Goal: Task Accomplishment & Management: Use online tool/utility

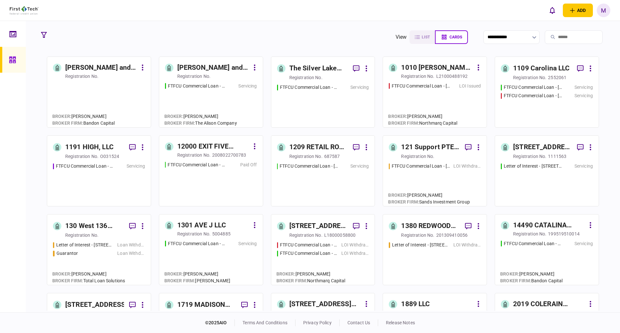
click at [562, 41] on input "search" at bounding box center [574, 37] width 58 height 14
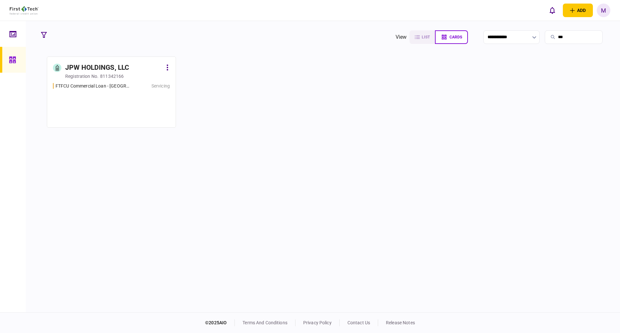
type input "***"
click at [128, 100] on div "FTFCU Commercial Loan - [GEOGRAPHIC_DATA] & [GEOGRAPHIC_DATA] [GEOGRAPHIC_DATA]…" at bounding box center [111, 102] width 117 height 39
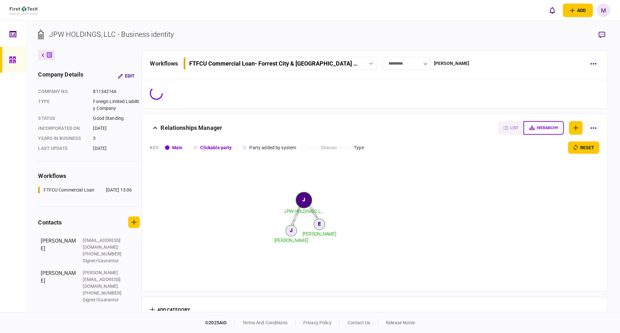
scroll to position [14, 0]
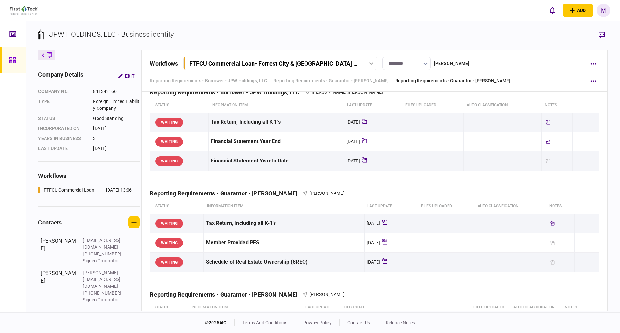
click at [484, 79] on link "Reporting Requirements - Guarantor - [PERSON_NAME]" at bounding box center [452, 80] width 115 height 7
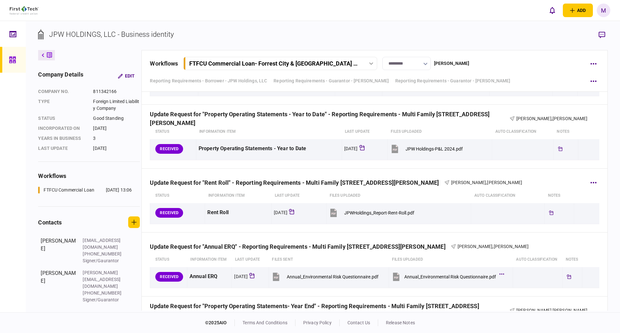
scroll to position [2043, 0]
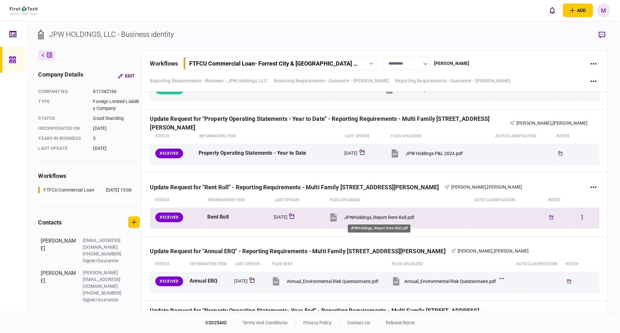
click at [385, 219] on div "JPWHoldings_Report-Rent-Roll.pdf" at bounding box center [379, 217] width 70 height 5
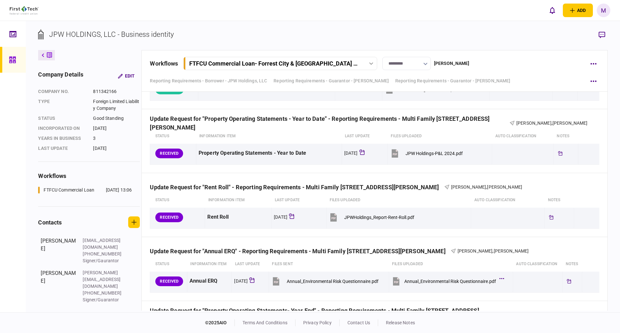
click at [520, 43] on section "JPW HOLDINGS, LLC - Business identity" at bounding box center [322, 39] width 569 height 21
click at [180, 175] on div "Update Request for "Rent Roll" - Reporting Requirements - Multi Family [STREET_…" at bounding box center [374, 183] width 449 height 20
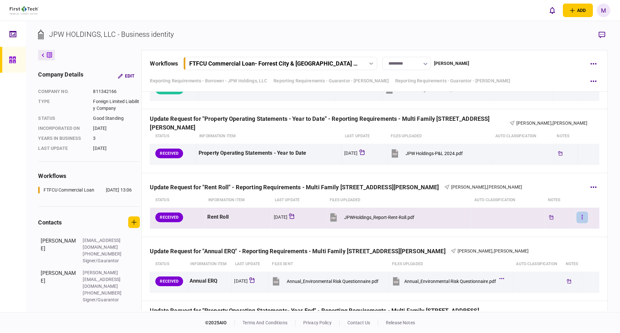
click at [579, 219] on button "button" at bounding box center [582, 217] width 12 height 12
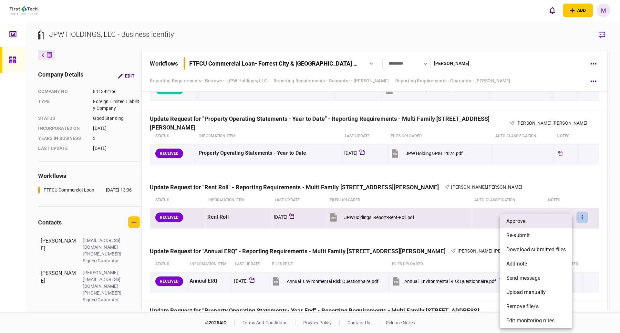
click at [542, 223] on li "approve" at bounding box center [536, 221] width 72 height 14
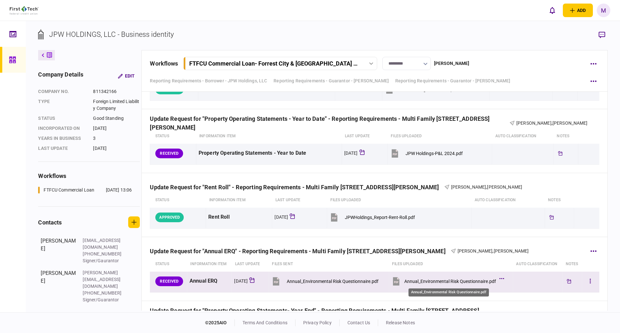
click at [454, 280] on div "Annual_Environmental Risk Questionnaire.pdf" at bounding box center [450, 281] width 92 height 5
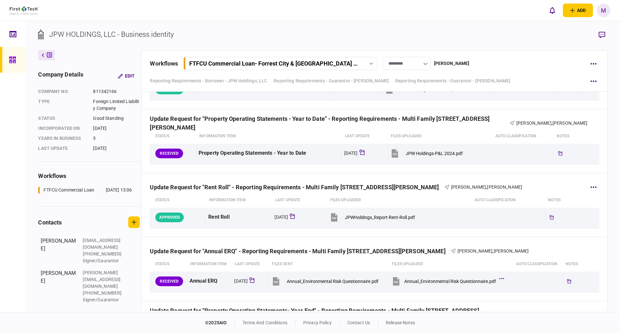
click at [180, 190] on div "Update Request for "Rent Roll" - Reporting Requirements - Multi Family [STREET_…" at bounding box center [297, 187] width 294 height 7
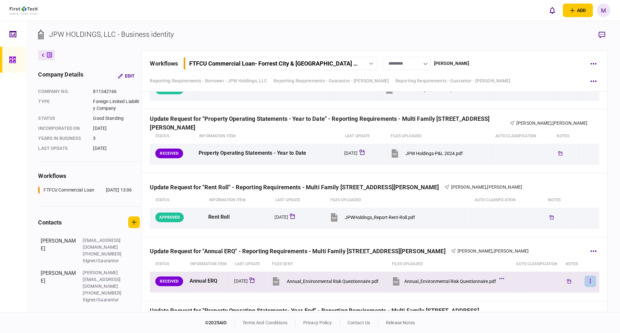
click at [590, 280] on icon "button" at bounding box center [590, 281] width 1 height 6
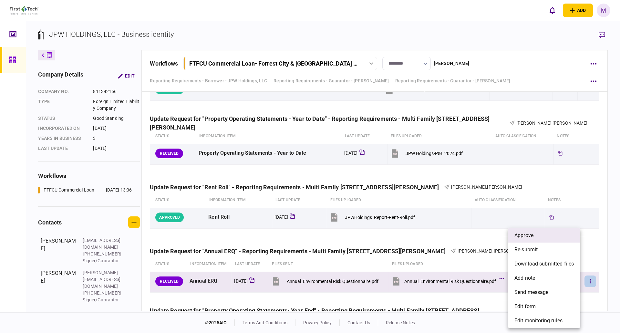
click at [533, 237] on span "approve" at bounding box center [523, 235] width 19 height 8
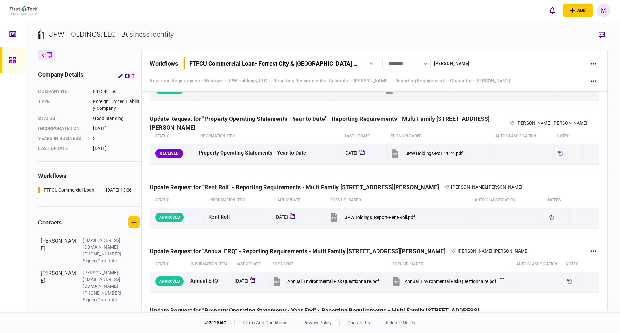
click at [473, 258] on th "Files uploaded" at bounding box center [451, 264] width 124 height 15
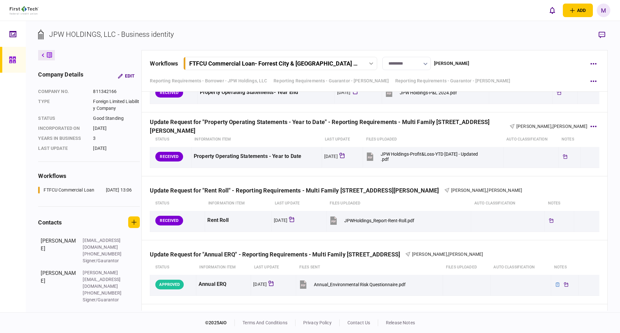
scroll to position [2301, 0]
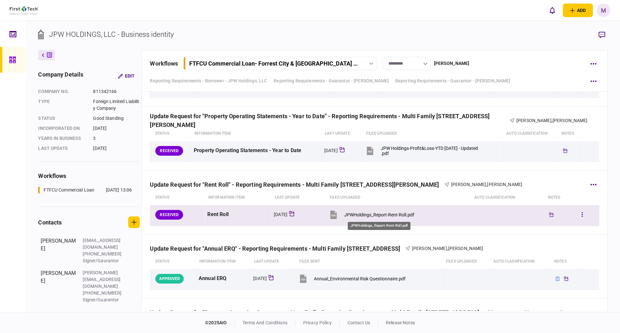
click at [402, 213] on div "JPWHoldings_Report-Rent-Roll.pdf" at bounding box center [379, 214] width 70 height 5
click at [581, 215] on button "button" at bounding box center [582, 215] width 12 height 12
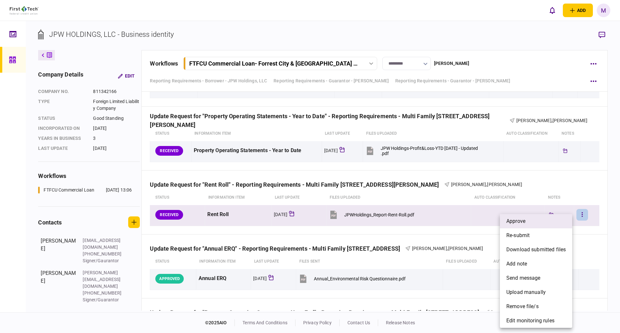
click at [539, 218] on li "approve" at bounding box center [536, 221] width 72 height 14
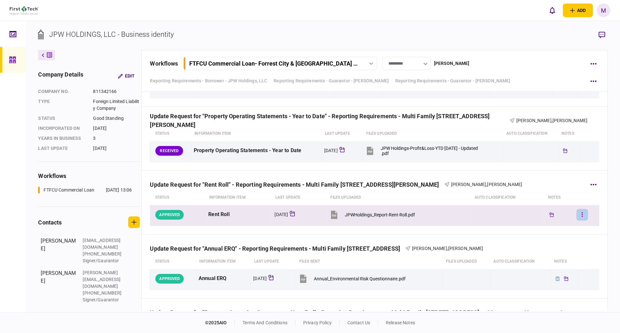
click at [576, 214] on button "button" at bounding box center [582, 215] width 12 height 12
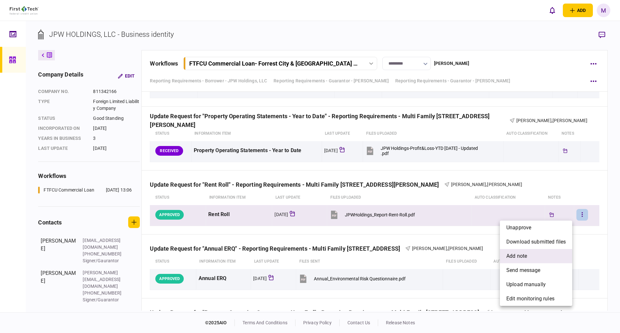
click at [521, 254] on span "add note" at bounding box center [516, 256] width 21 height 8
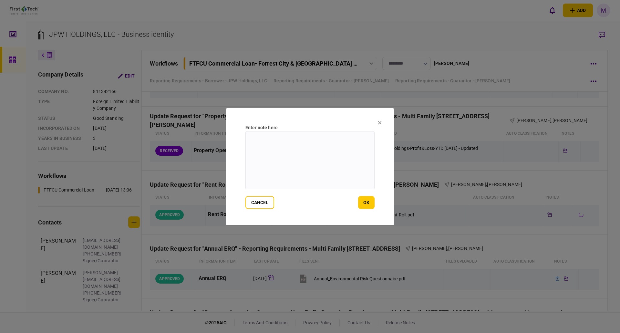
click at [318, 169] on textarea at bounding box center [309, 160] width 129 height 58
drag, startPoint x: 341, startPoint y: 137, endPoint x: 286, endPoint y: 153, distance: 56.6
click at [229, 137] on section "**********" at bounding box center [310, 166] width 168 height 117
type textarea "**********"
click at [366, 204] on button "ok" at bounding box center [366, 202] width 16 height 13
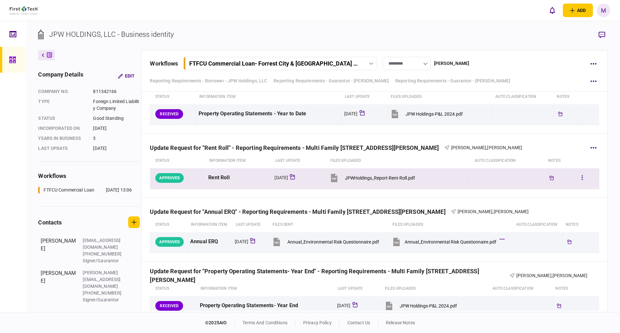
scroll to position [2075, 0]
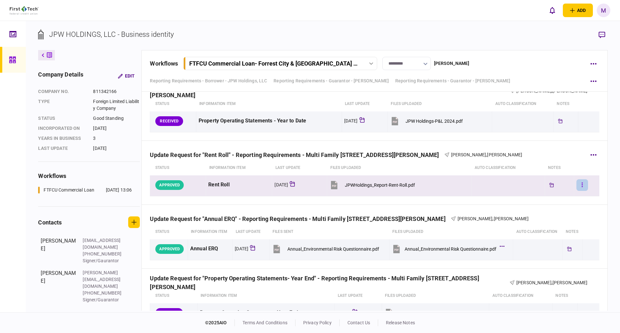
click at [581, 184] on icon "button" at bounding box center [581, 185] width 1 height 6
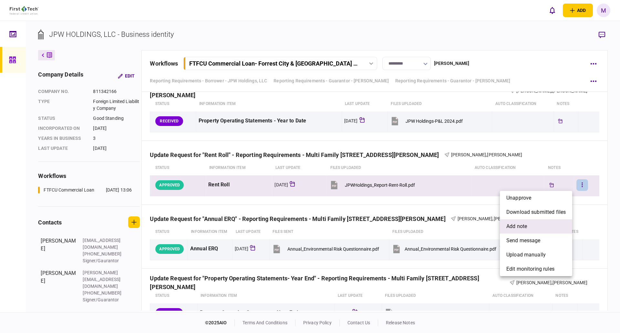
click at [528, 221] on li "add note" at bounding box center [536, 226] width 72 height 14
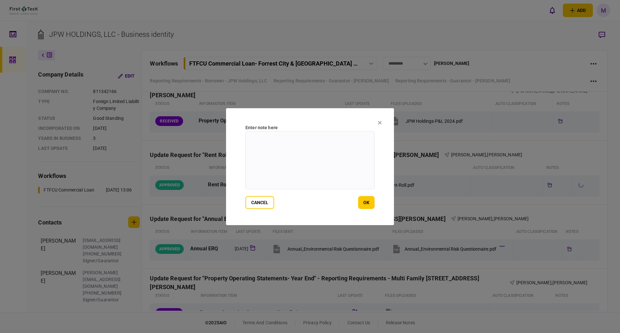
click at [339, 162] on textarea at bounding box center [309, 160] width 129 height 58
paste textarea "**********"
type textarea "**********"
click at [368, 200] on button "ok" at bounding box center [366, 202] width 16 height 13
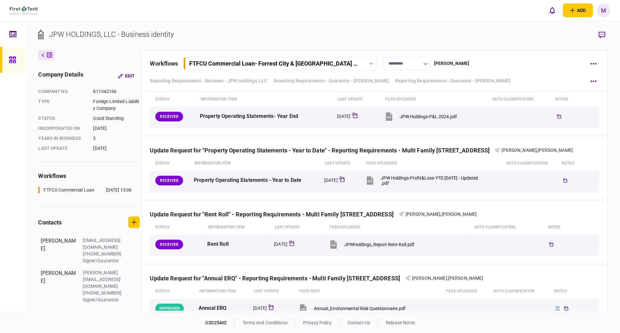
scroll to position [2559, 0]
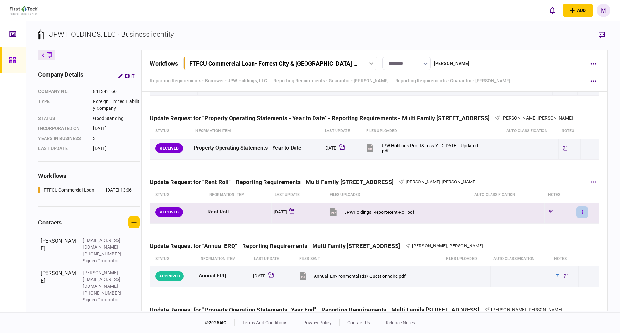
click at [580, 214] on button "button" at bounding box center [582, 212] width 12 height 12
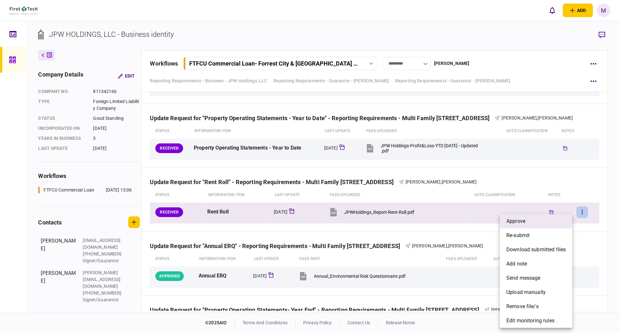
click at [540, 217] on li "approve" at bounding box center [536, 221] width 72 height 14
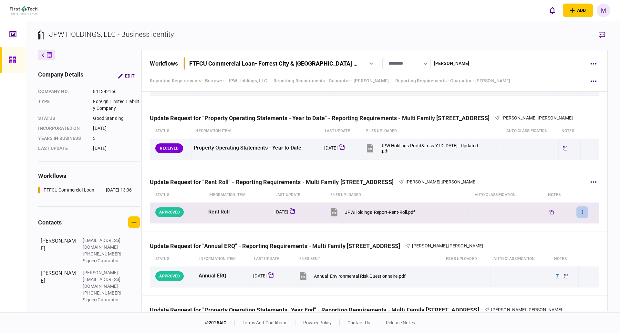
click at [577, 212] on button "button" at bounding box center [582, 212] width 12 height 12
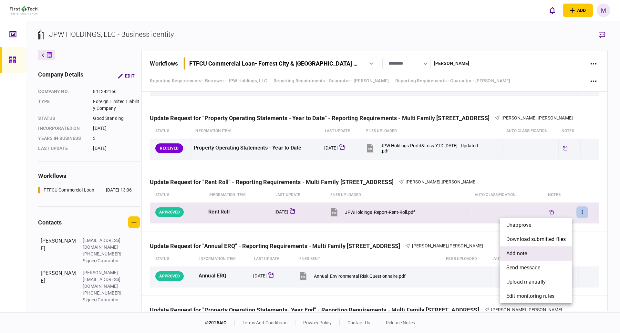
click at [526, 251] on span "add note" at bounding box center [516, 254] width 21 height 8
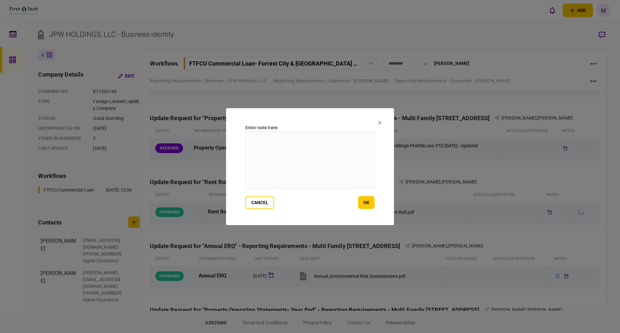
click at [320, 167] on textarea at bounding box center [309, 160] width 129 height 58
paste textarea "**********"
type textarea "**********"
click at [370, 200] on button "ok" at bounding box center [366, 202] width 16 height 13
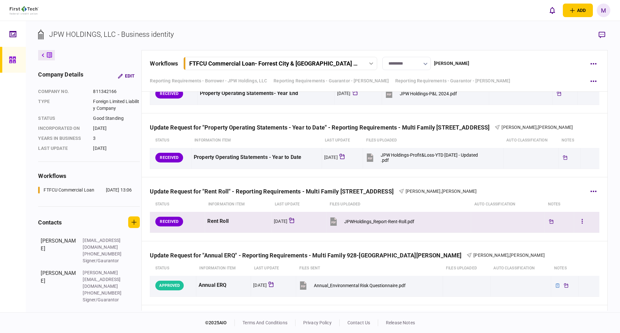
scroll to position [2817, 0]
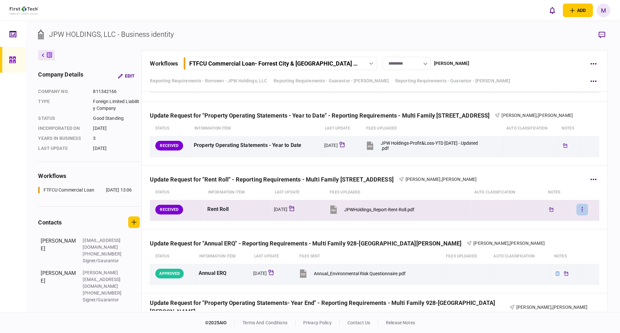
click at [576, 209] on button "button" at bounding box center [582, 210] width 12 height 12
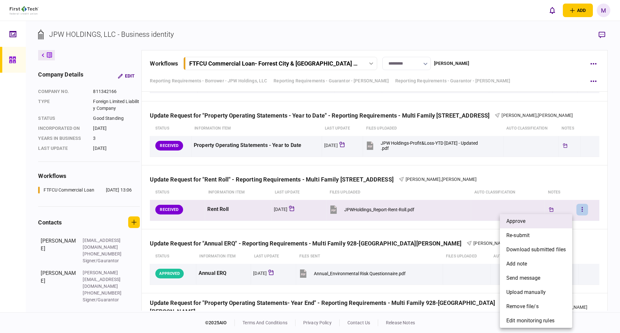
click at [547, 219] on li "approve" at bounding box center [536, 221] width 72 height 14
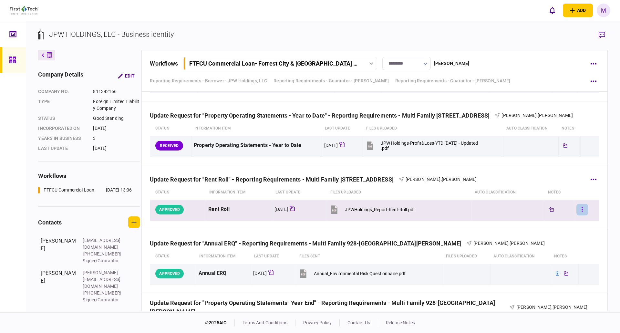
click at [581, 212] on button "button" at bounding box center [582, 210] width 12 height 12
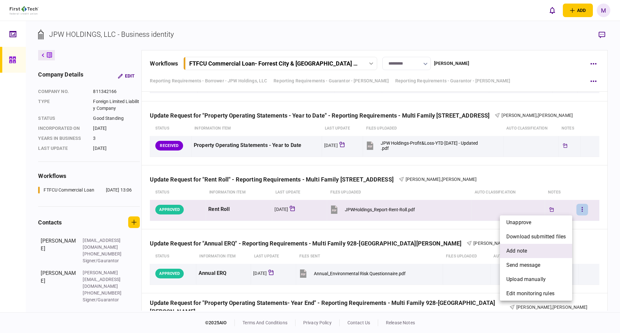
click at [530, 248] on li "add note" at bounding box center [536, 251] width 72 height 14
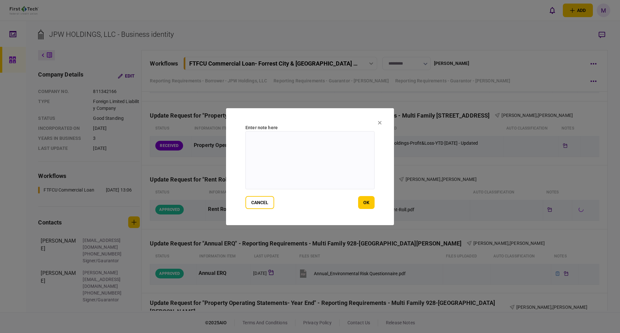
click at [336, 166] on textarea at bounding box center [309, 160] width 129 height 58
paste textarea "**********"
type textarea "**********"
click at [371, 202] on button "ok" at bounding box center [366, 202] width 16 height 13
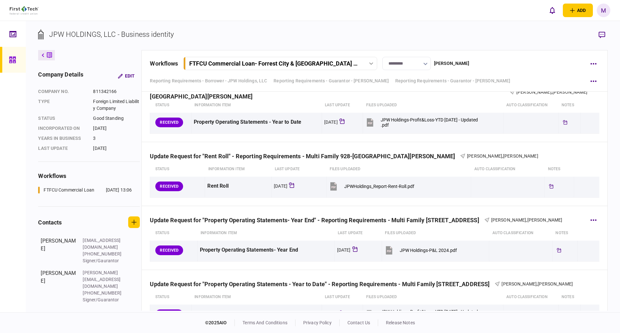
scroll to position [3108, 0]
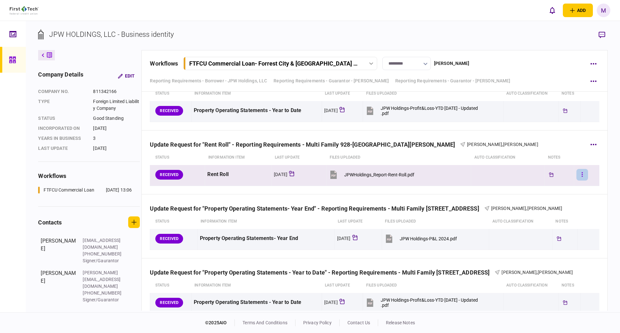
click at [581, 176] on icon "button" at bounding box center [581, 174] width 1 height 5
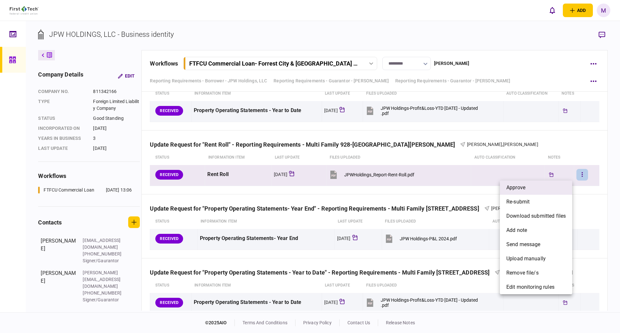
click at [535, 187] on li "approve" at bounding box center [536, 187] width 72 height 14
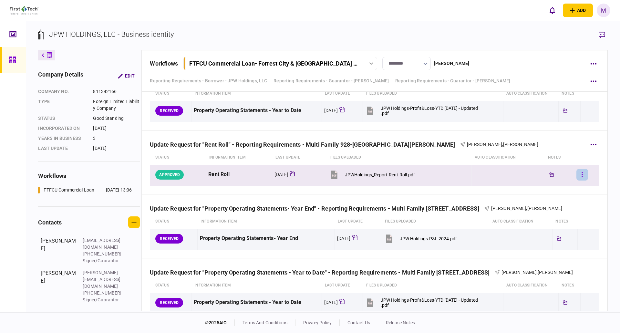
click at [581, 176] on icon "button" at bounding box center [581, 174] width 1 height 6
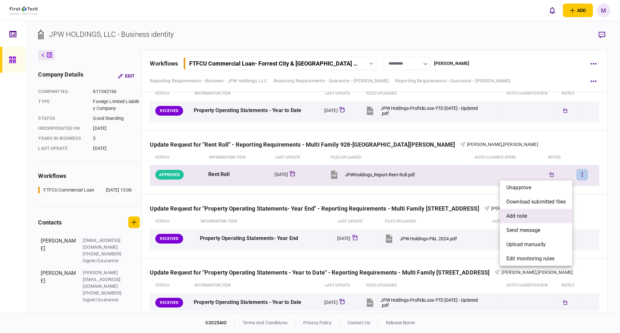
click at [535, 214] on li "add note" at bounding box center [536, 216] width 72 height 14
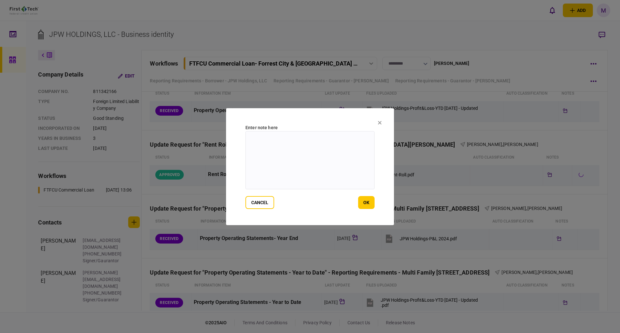
click at [373, 173] on textarea at bounding box center [309, 160] width 129 height 58
paste textarea "**********"
type textarea "**********"
click at [368, 204] on button "ok" at bounding box center [366, 202] width 16 height 13
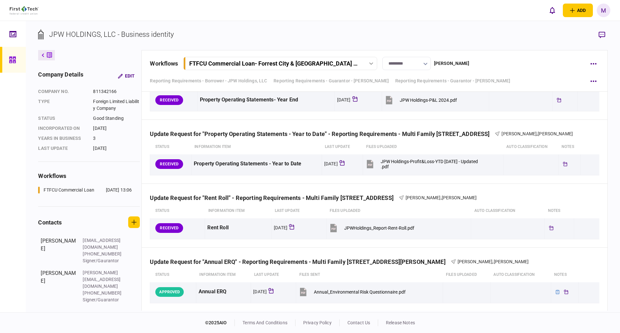
scroll to position [3592, 0]
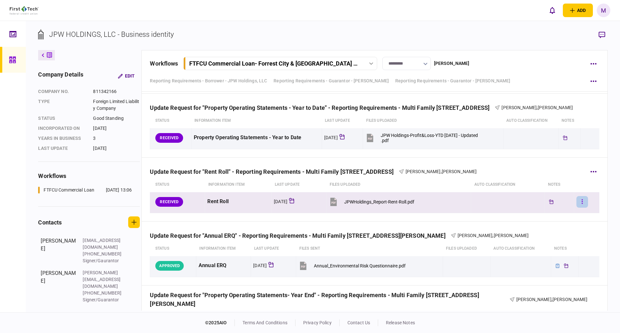
click at [580, 203] on button "button" at bounding box center [582, 202] width 12 height 12
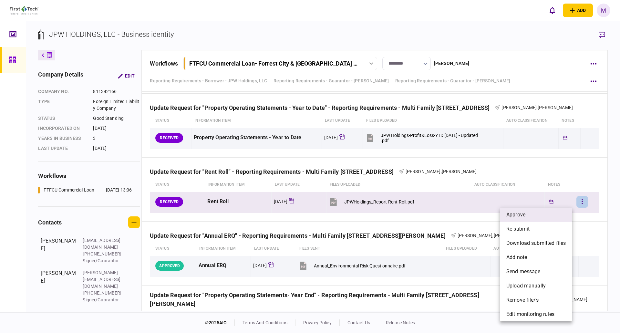
click at [547, 212] on li "approve" at bounding box center [536, 215] width 72 height 14
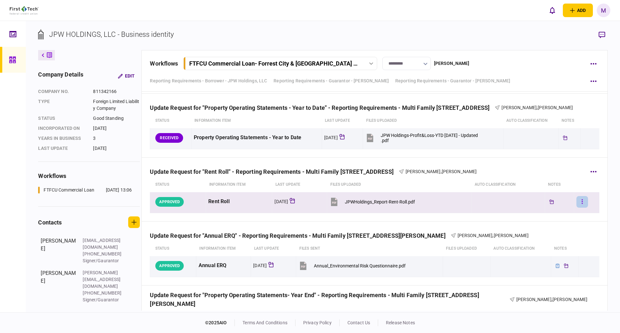
click at [580, 199] on button "button" at bounding box center [582, 202] width 12 height 12
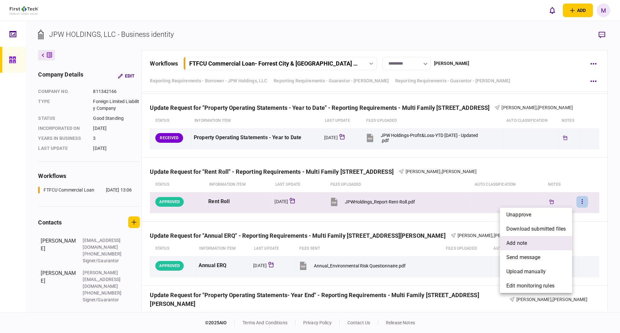
click at [534, 239] on li "add note" at bounding box center [536, 243] width 72 height 14
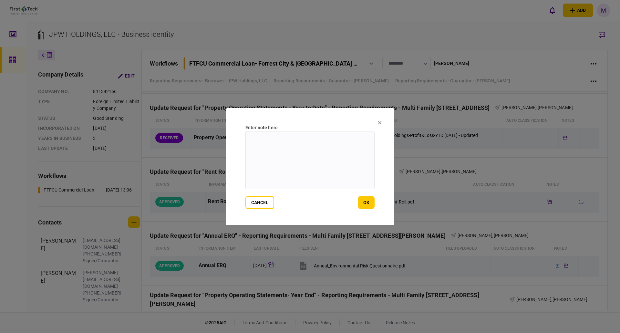
click at [361, 173] on textarea at bounding box center [309, 160] width 129 height 58
paste textarea "**********"
type textarea "**********"
click at [372, 199] on button "ok" at bounding box center [366, 202] width 16 height 13
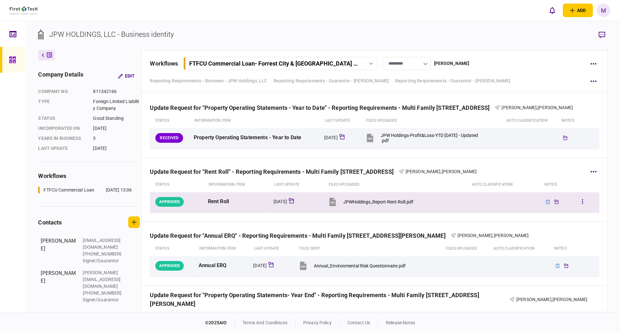
scroll to position [3786, 0]
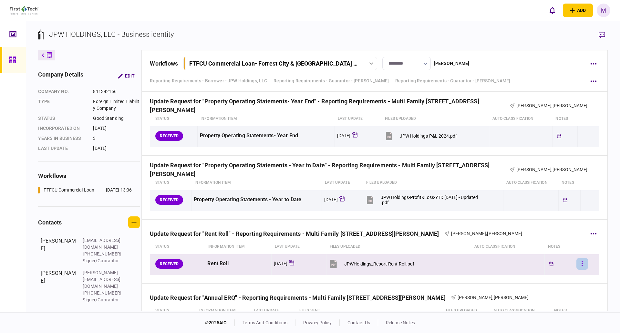
click at [579, 261] on button "button" at bounding box center [582, 264] width 12 height 12
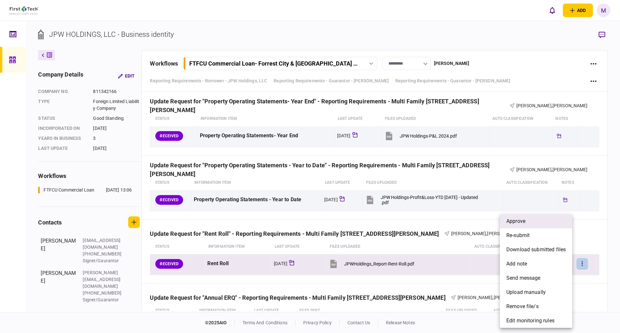
click at [527, 225] on li "approve" at bounding box center [536, 221] width 72 height 14
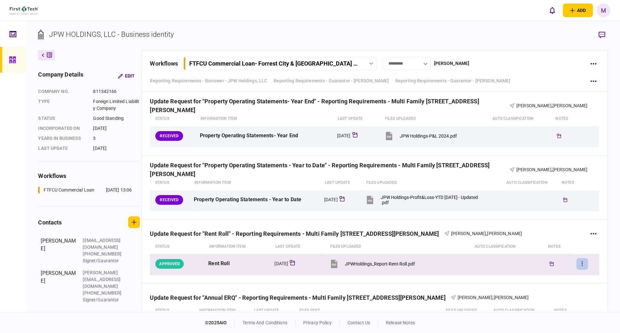
click at [577, 264] on button "button" at bounding box center [582, 264] width 12 height 12
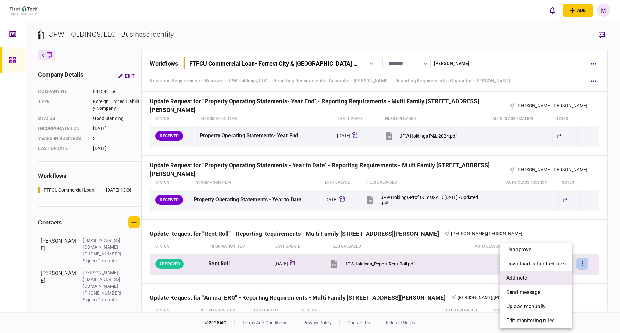
click at [527, 271] on li "add note" at bounding box center [536, 278] width 72 height 14
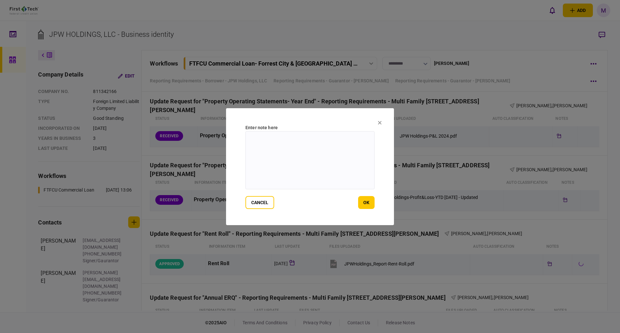
click at [318, 155] on textarea at bounding box center [309, 160] width 129 height 58
paste textarea "**********"
type textarea "**********"
click at [367, 205] on button "ok" at bounding box center [366, 202] width 16 height 13
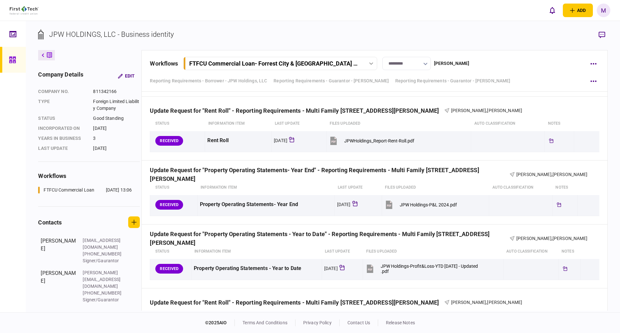
scroll to position [4270, 0]
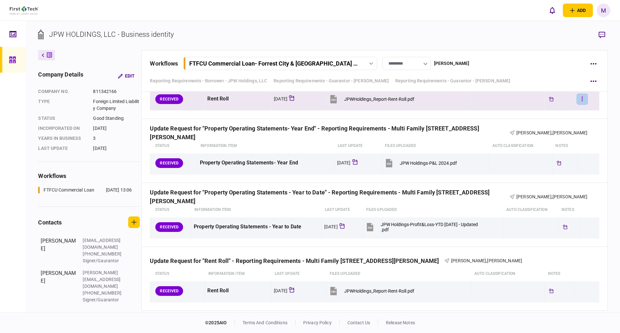
click at [577, 98] on button "button" at bounding box center [582, 99] width 12 height 12
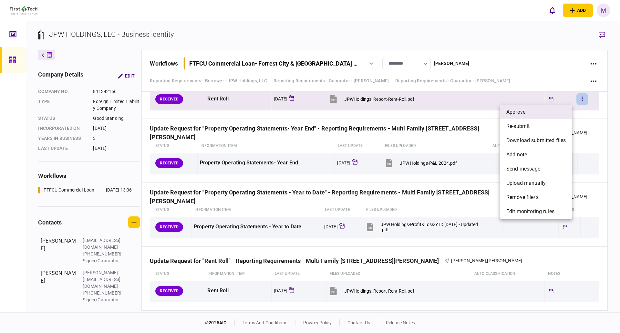
click at [534, 108] on li "approve" at bounding box center [536, 112] width 72 height 14
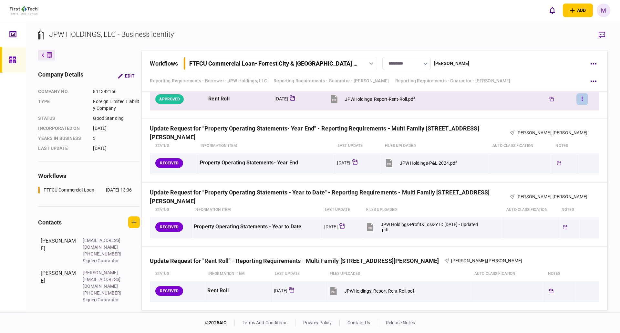
click at [580, 99] on button "button" at bounding box center [582, 99] width 12 height 12
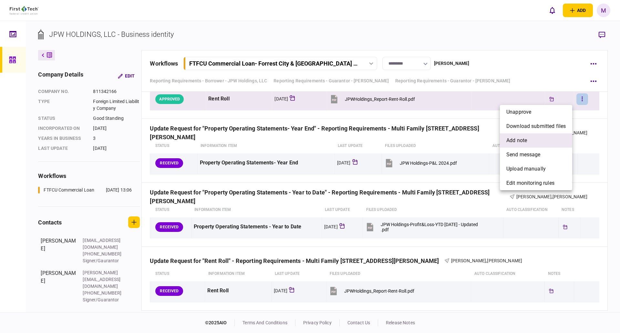
click at [533, 140] on li "add note" at bounding box center [536, 140] width 72 height 14
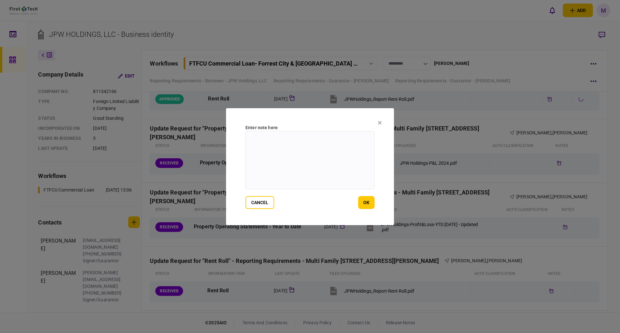
drag, startPoint x: 332, startPoint y: 125, endPoint x: 331, endPoint y: 129, distance: 4.2
click at [332, 125] on div "Enter note here" at bounding box center [309, 127] width 129 height 7
click at [329, 149] on textarea at bounding box center [309, 160] width 129 height 58
paste textarea "**********"
type textarea "**********"
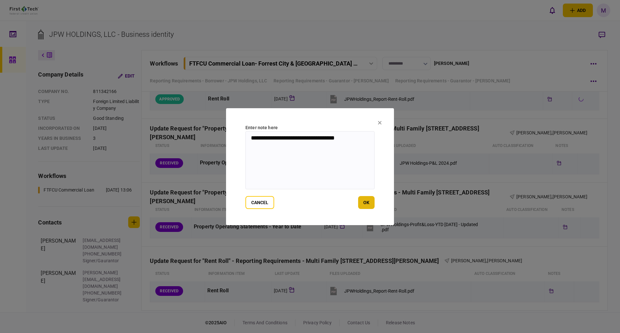
click at [367, 204] on button "ok" at bounding box center [366, 202] width 16 height 13
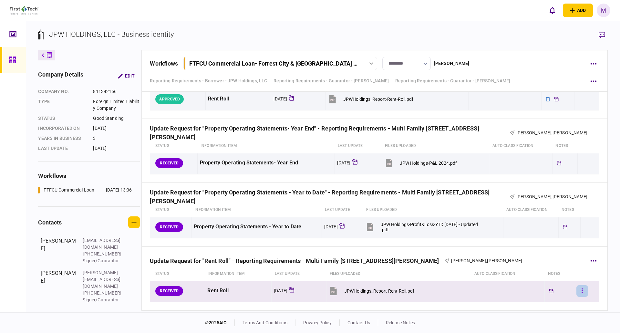
click at [581, 290] on icon "button" at bounding box center [581, 290] width 1 height 5
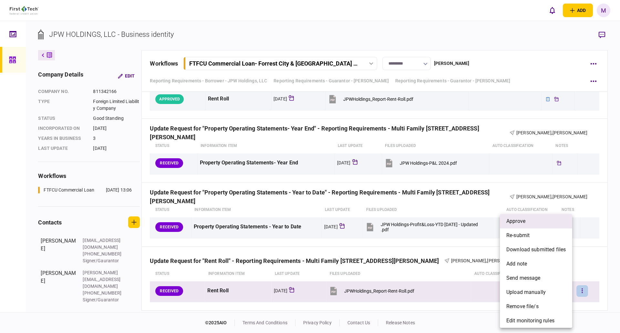
click at [522, 226] on li "approve" at bounding box center [536, 221] width 72 height 14
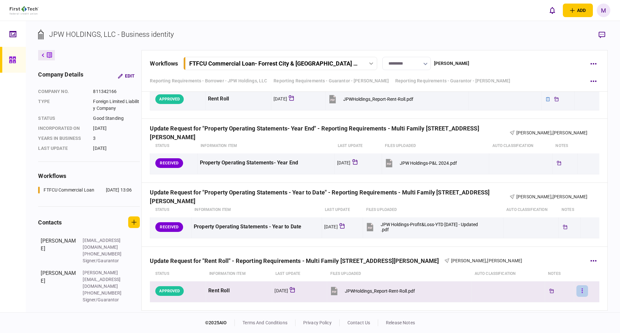
click at [581, 292] on button "button" at bounding box center [582, 291] width 12 height 12
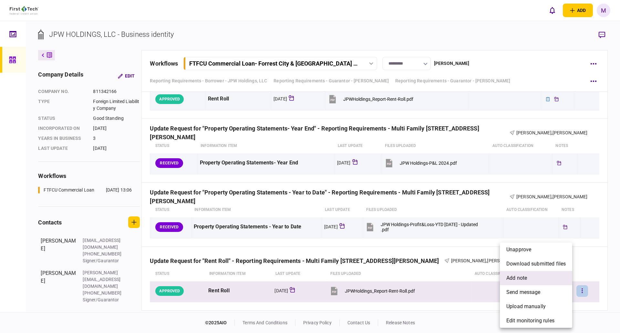
click at [525, 280] on span "add note" at bounding box center [516, 278] width 21 height 8
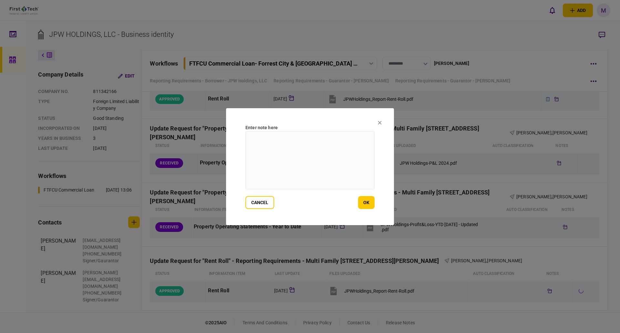
click at [308, 148] on textarea at bounding box center [309, 160] width 129 height 58
paste textarea "**********"
type textarea "**********"
click at [370, 200] on button "ok" at bounding box center [366, 202] width 16 height 13
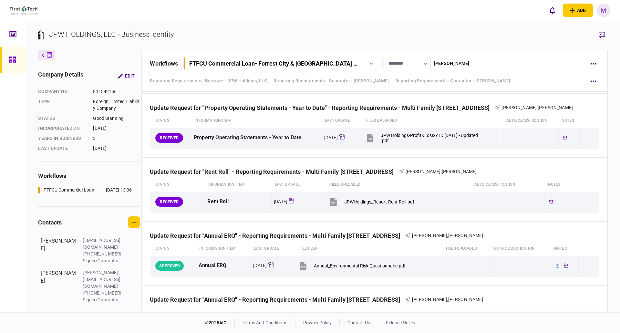
scroll to position [3269, 0]
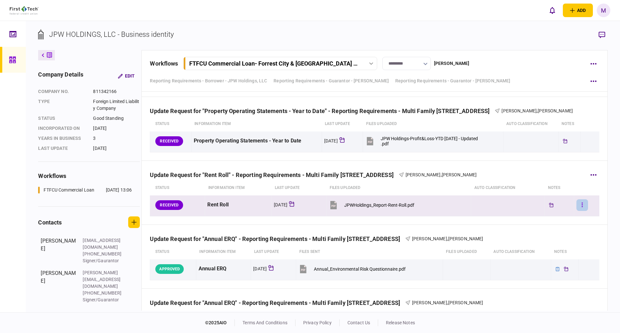
click at [577, 207] on button "button" at bounding box center [582, 205] width 12 height 12
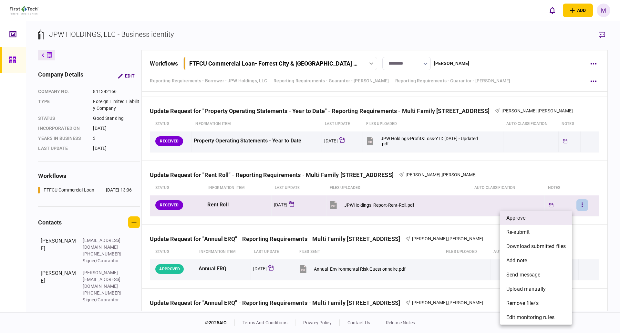
click at [536, 216] on li "approve" at bounding box center [536, 218] width 72 height 14
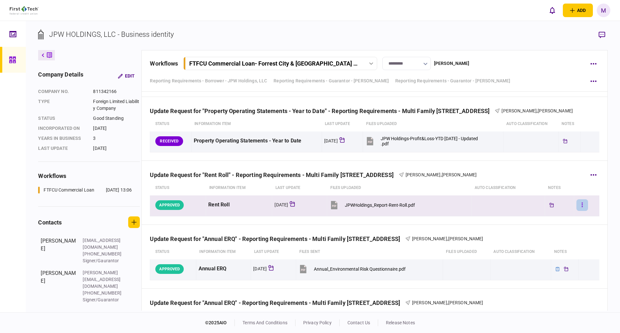
click at [581, 204] on icon "button" at bounding box center [581, 205] width 1 height 6
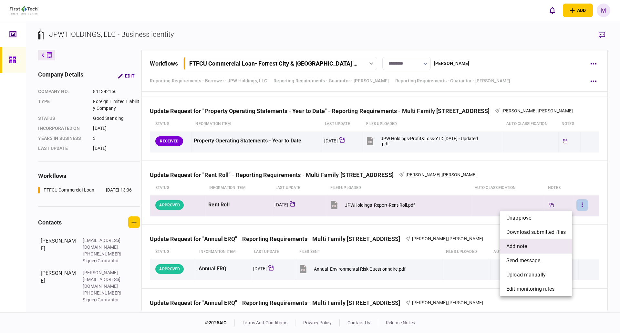
click at [547, 248] on li "add note" at bounding box center [536, 246] width 72 height 14
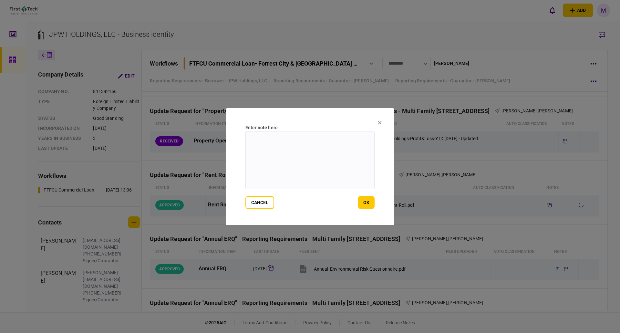
click at [296, 162] on textarea at bounding box center [309, 160] width 129 height 58
paste textarea "**********"
type textarea "**********"
click at [366, 201] on button "ok" at bounding box center [366, 202] width 16 height 13
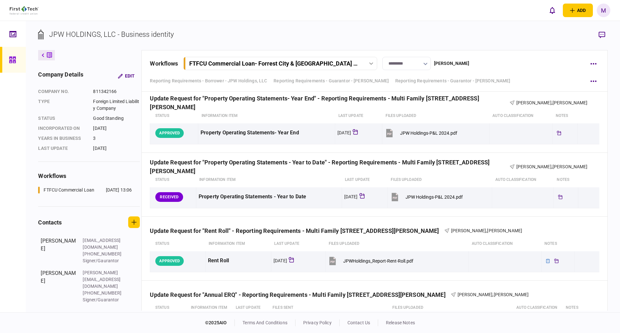
scroll to position [2010, 0]
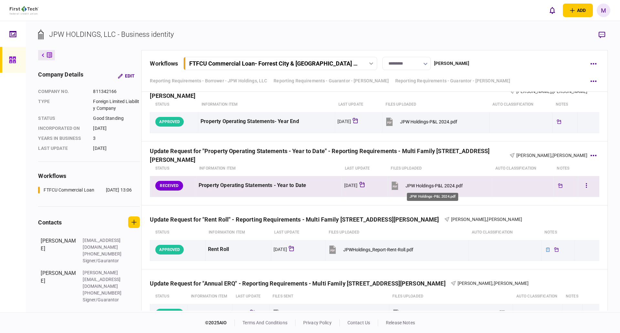
click at [434, 186] on div "JPW Holdings-P&L 2024.pdf" at bounding box center [433, 185] width 57 height 5
